Goal: Task Accomplishment & Management: Use online tool/utility

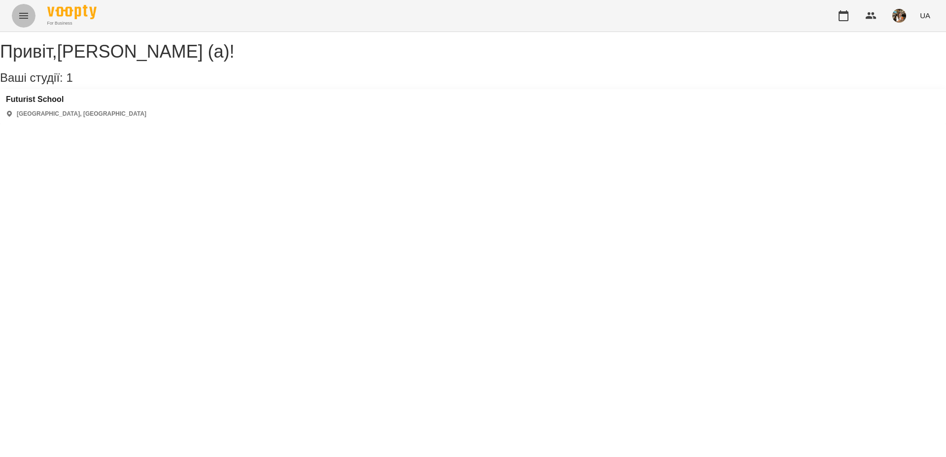
click at [31, 21] on button "Menu" at bounding box center [24, 16] width 24 height 24
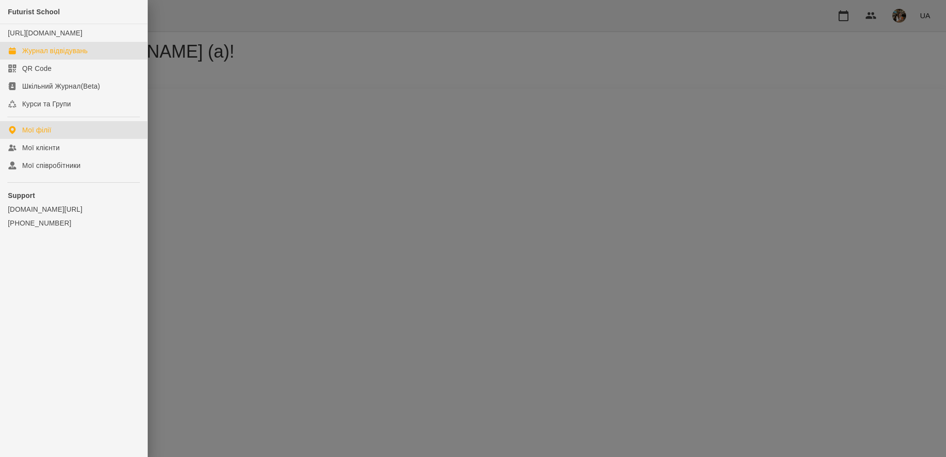
click at [42, 56] on div "Журнал відвідувань" at bounding box center [55, 51] width 66 height 10
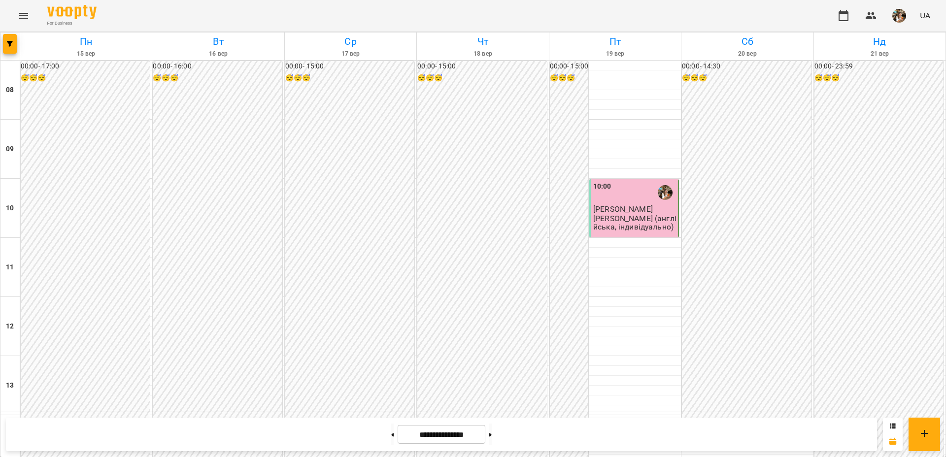
scroll to position [535, 0]
click at [492, 432] on button at bounding box center [490, 435] width 2 height 22
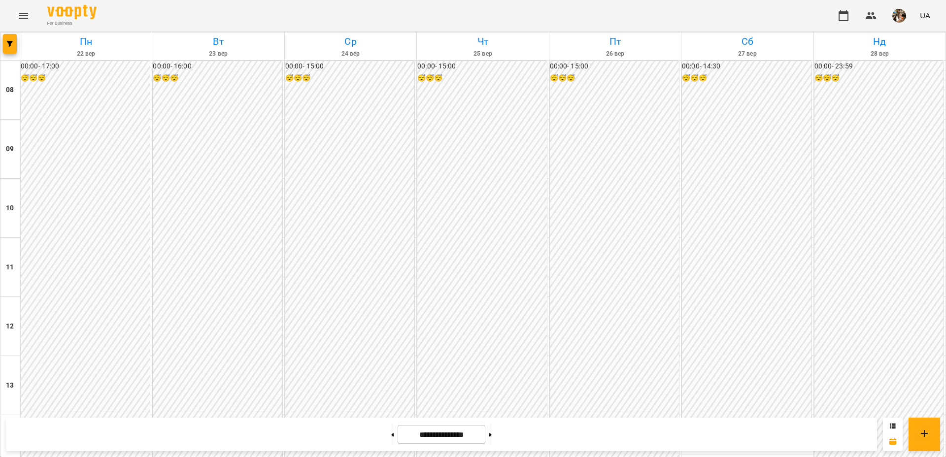
scroll to position [508, 0]
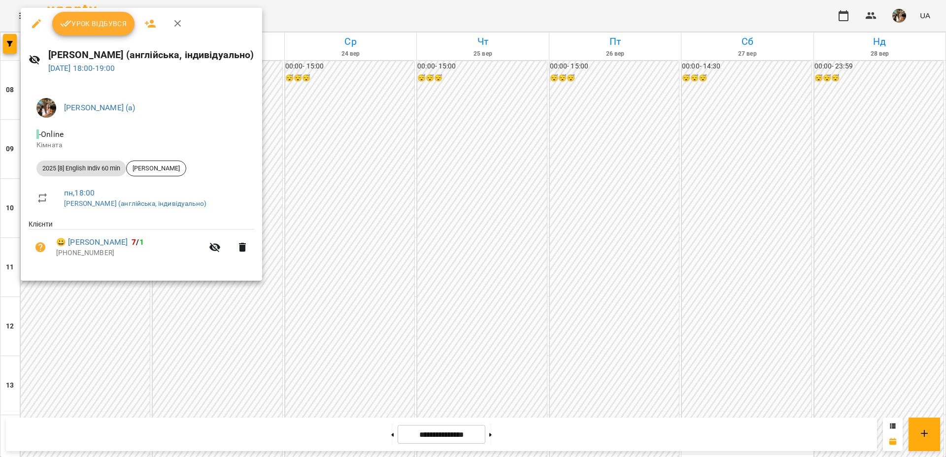
click at [173, 15] on button "button" at bounding box center [178, 24] width 24 height 24
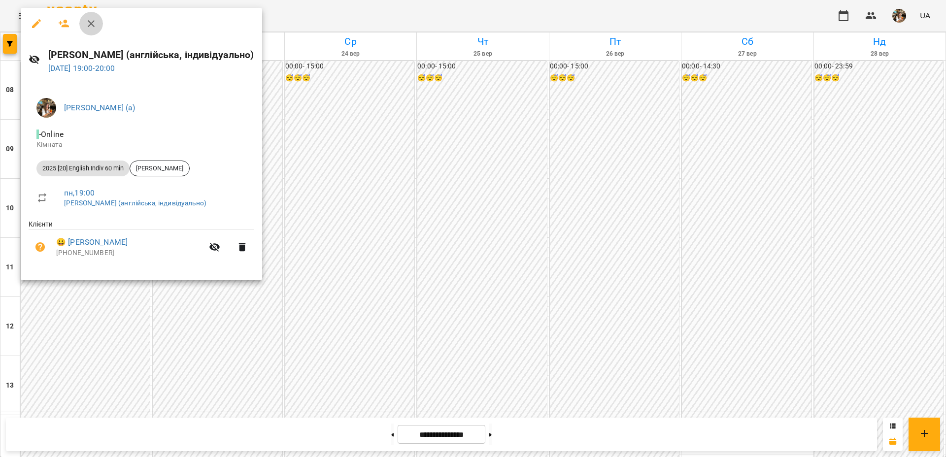
click at [97, 22] on icon "button" at bounding box center [91, 24] width 12 height 12
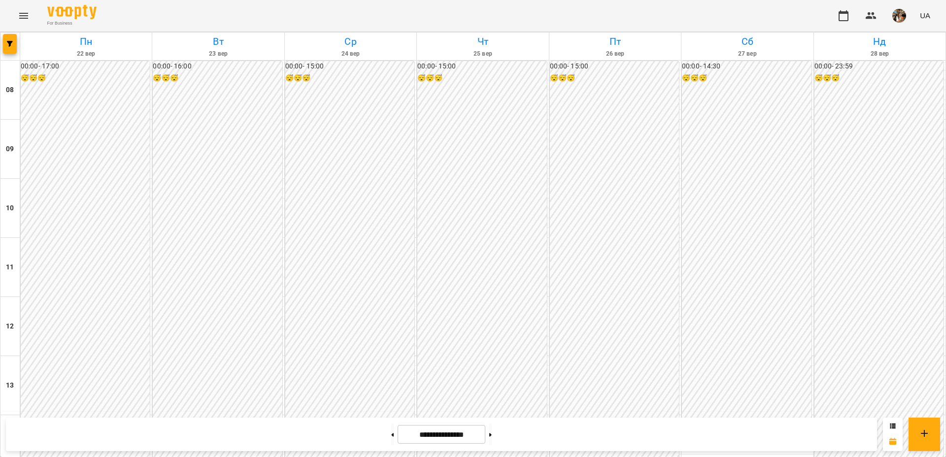
scroll to position [446, 0]
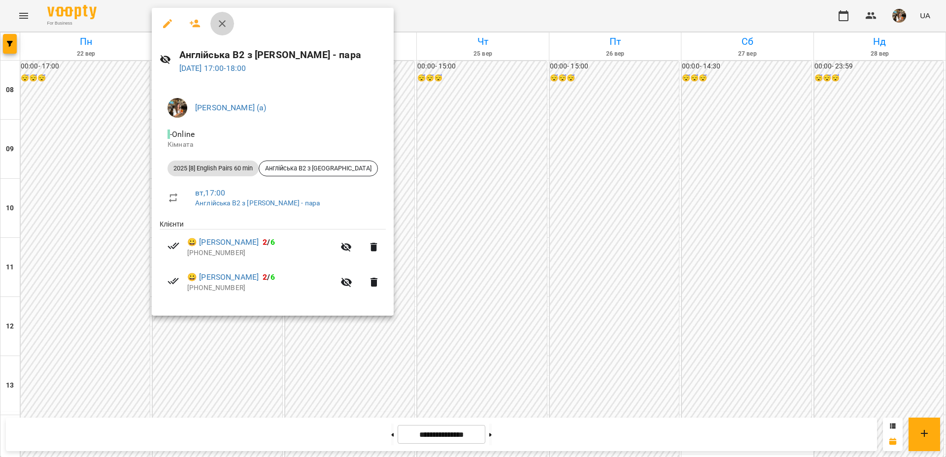
click at [214, 22] on button "button" at bounding box center [222, 24] width 24 height 24
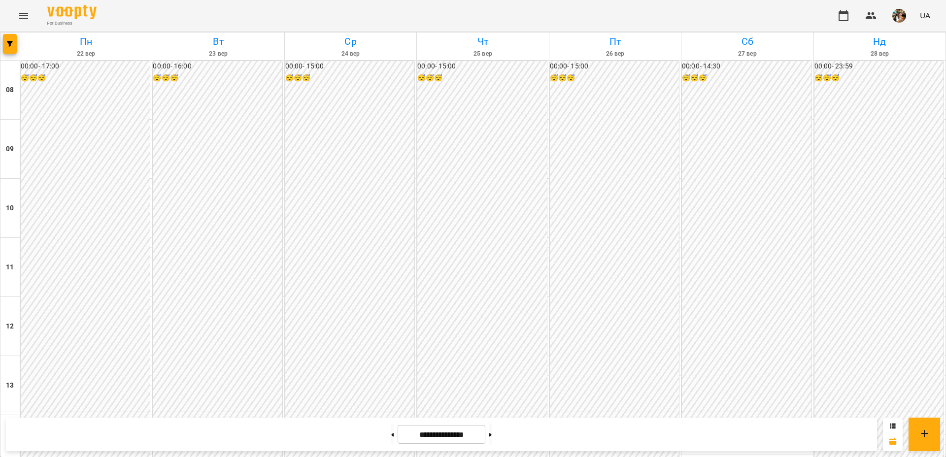
scroll to position [535, 0]
click at [492, 437] on icon at bounding box center [490, 435] width 2 height 4
click at [391, 435] on button at bounding box center [392, 435] width 2 height 22
click at [391, 437] on button at bounding box center [392, 435] width 2 height 22
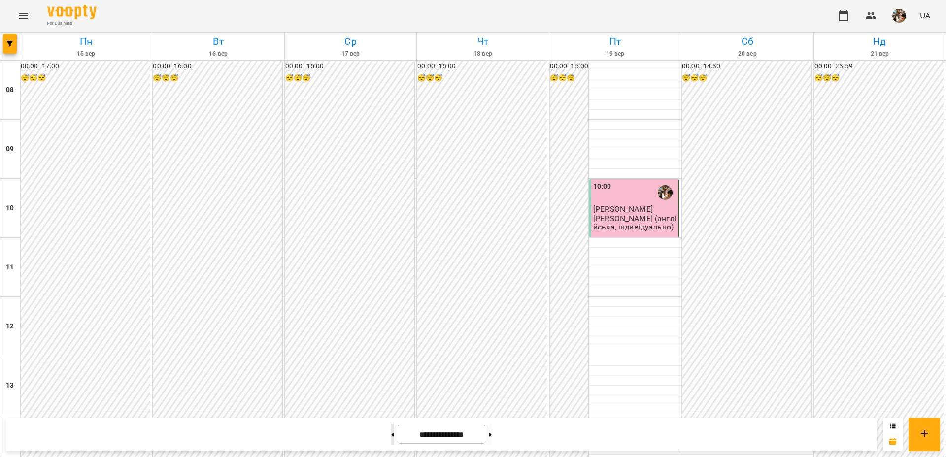
click at [391, 437] on button at bounding box center [392, 435] width 2 height 22
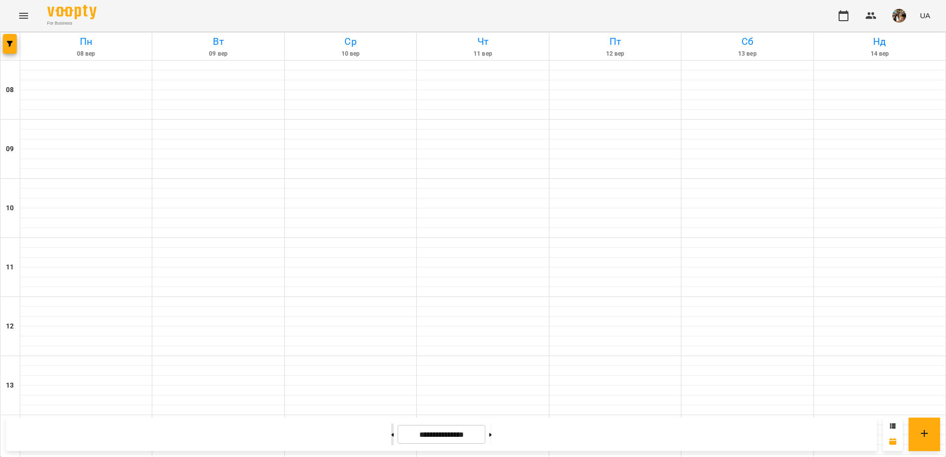
click at [391, 437] on button at bounding box center [392, 435] width 2 height 22
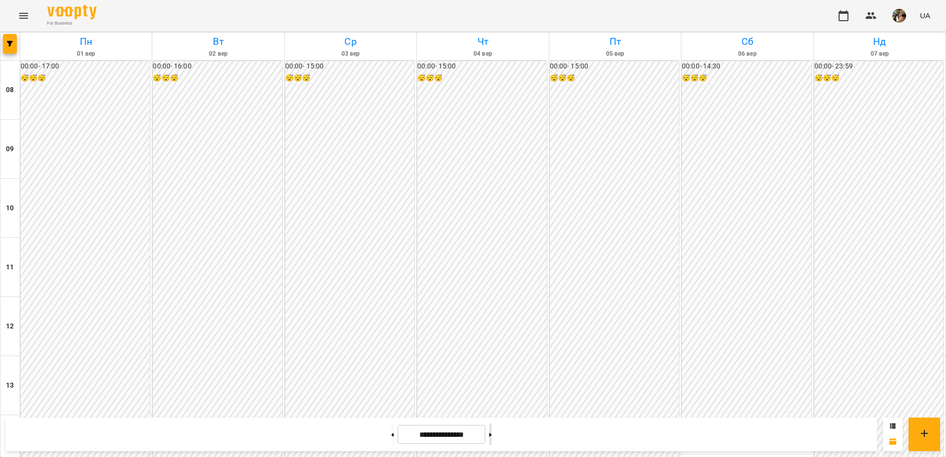
click at [492, 435] on button at bounding box center [490, 435] width 2 height 22
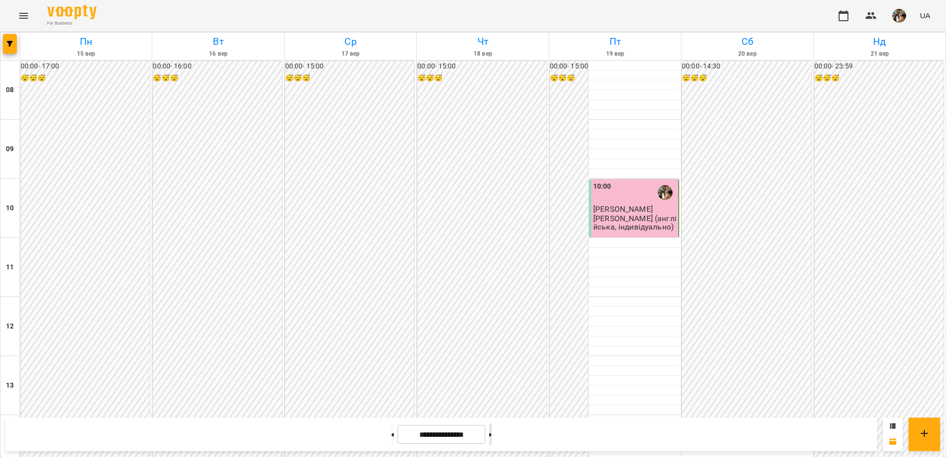
click at [492, 435] on button at bounding box center [490, 435] width 2 height 22
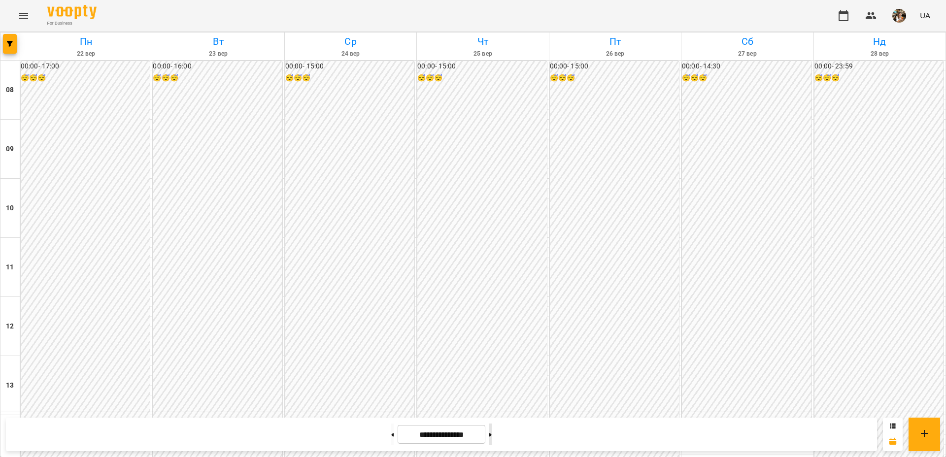
click at [492, 437] on button at bounding box center [490, 435] width 2 height 22
click at [391, 441] on button at bounding box center [392, 435] width 2 height 22
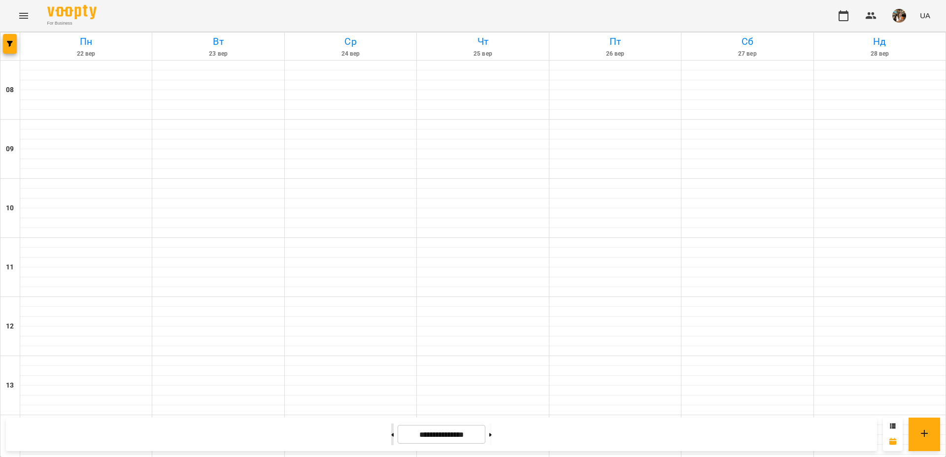
click at [391, 441] on button at bounding box center [392, 435] width 2 height 22
type input "**********"
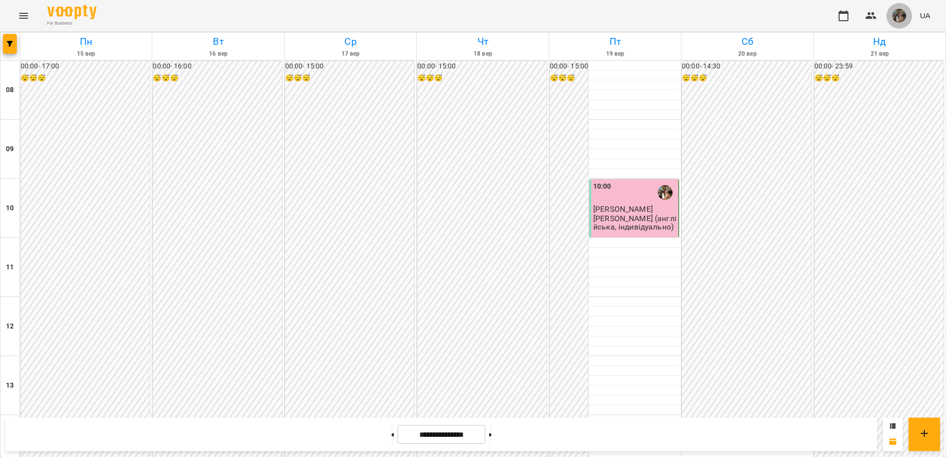
click at [907, 15] on button "button" at bounding box center [900, 16] width 26 height 26
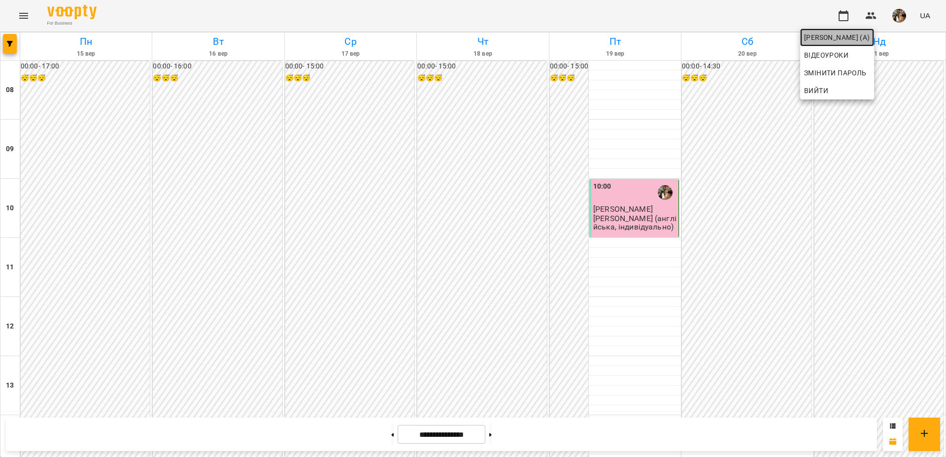
click at [866, 34] on span "[PERSON_NAME] (а)" at bounding box center [837, 38] width 66 height 12
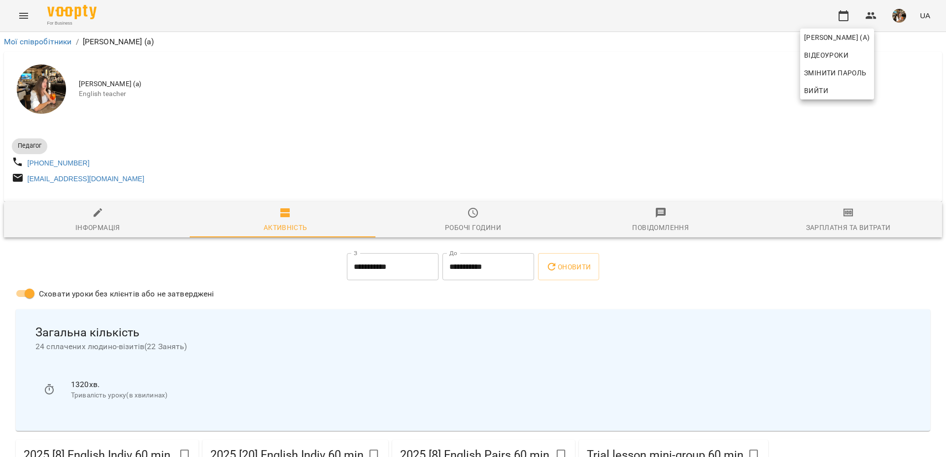
click at [844, 233] on div at bounding box center [473, 228] width 946 height 457
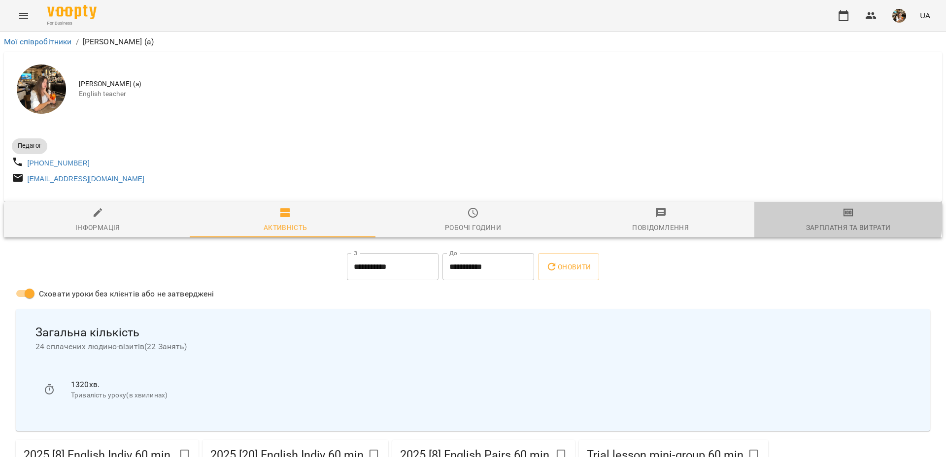
click at [843, 219] on icon "button" at bounding box center [849, 213] width 12 height 12
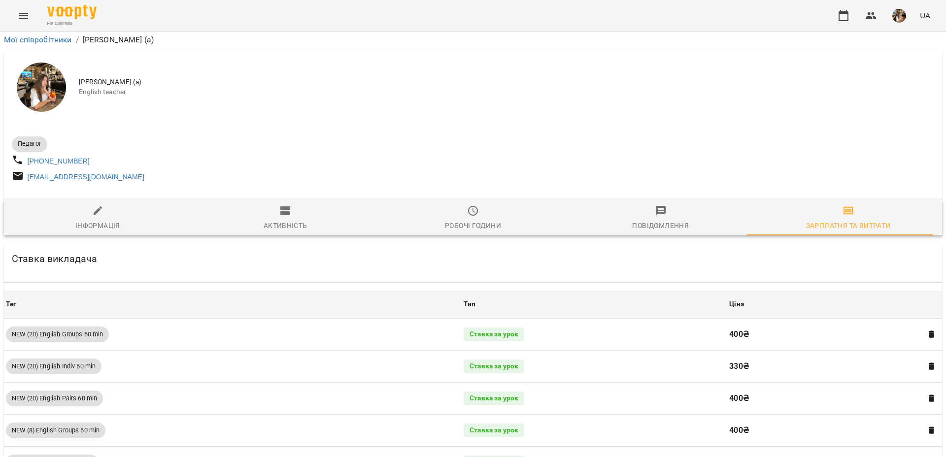
scroll to position [610, 0]
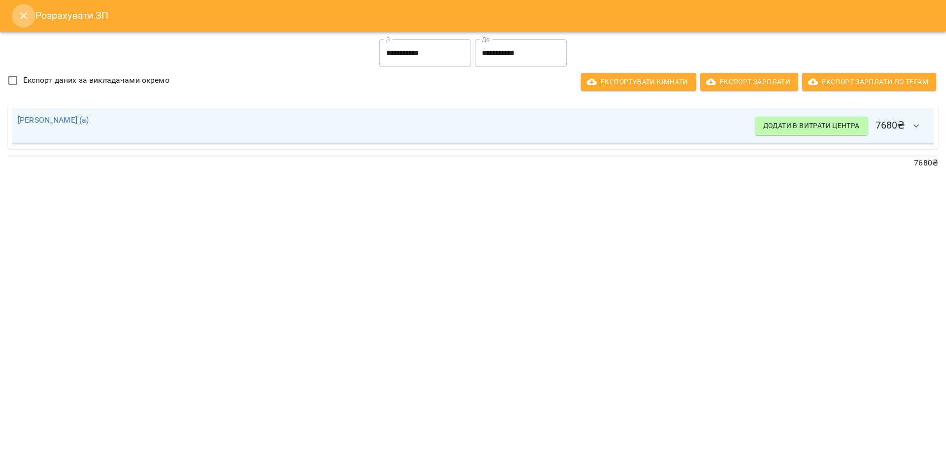
click at [26, 13] on icon "Close" at bounding box center [23, 15] width 7 height 7
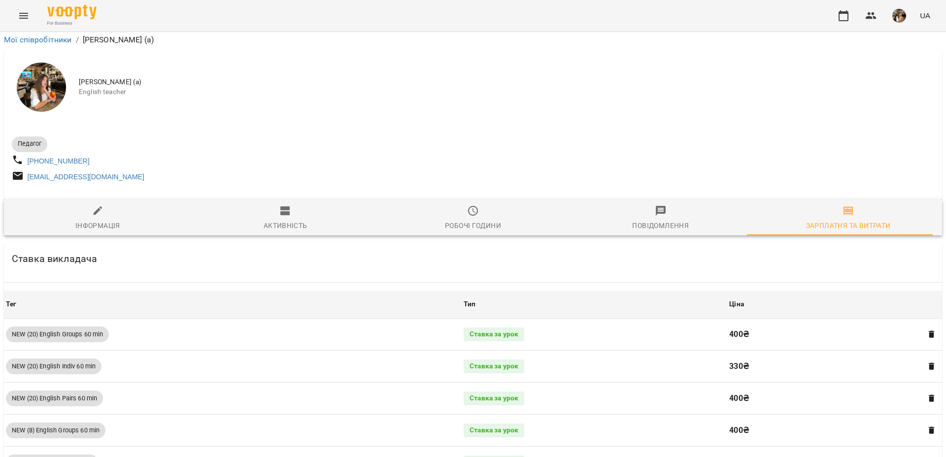
scroll to position [0, 0]
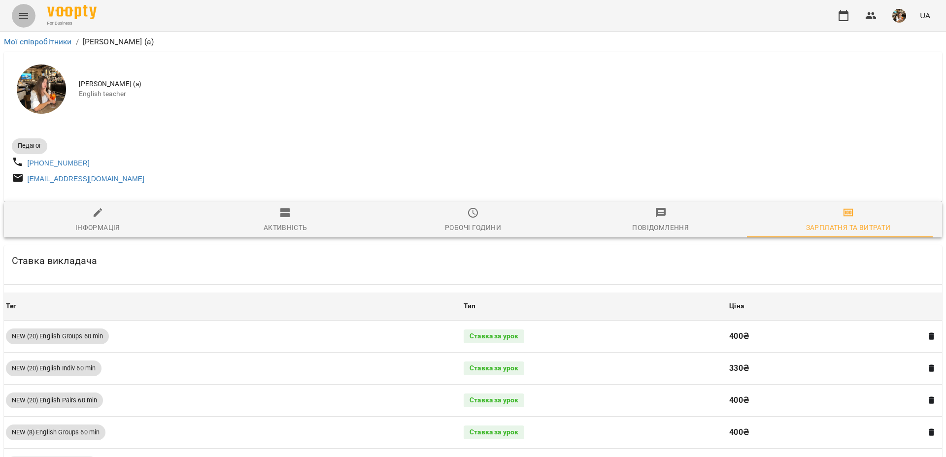
click at [12, 18] on button "Menu" at bounding box center [24, 16] width 24 height 24
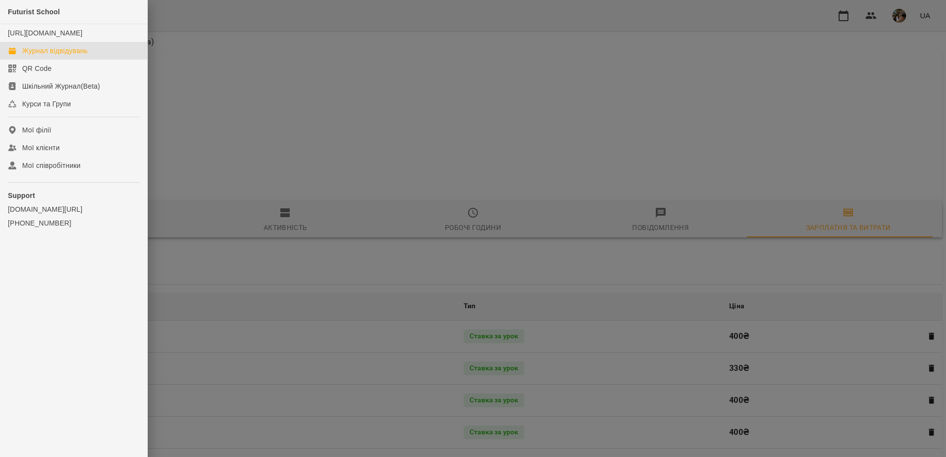
click at [46, 56] on div "Журнал відвідувань" at bounding box center [55, 51] width 66 height 10
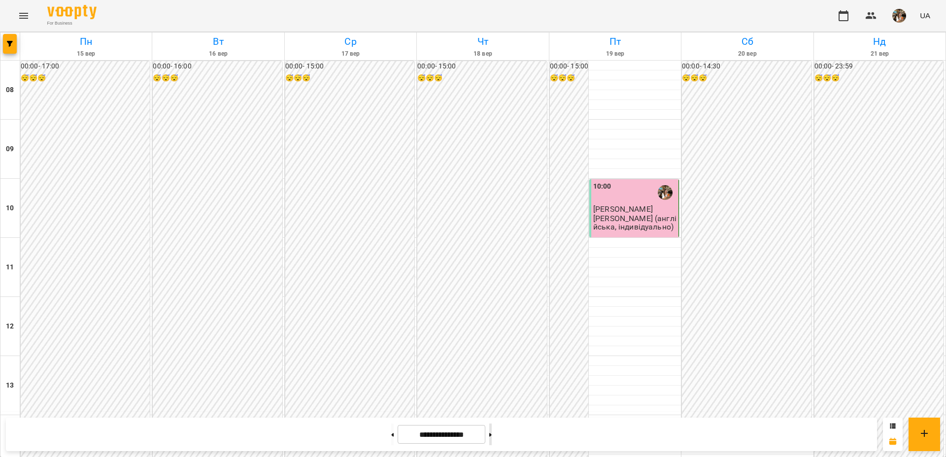
click at [492, 429] on button at bounding box center [490, 435] width 2 height 22
type input "**********"
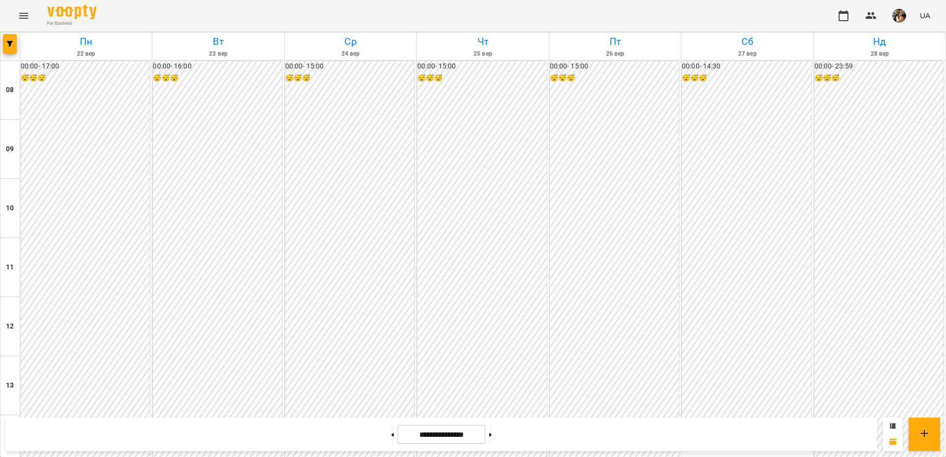
scroll to position [346, 0]
